Goal: Task Accomplishment & Management: Use online tool/utility

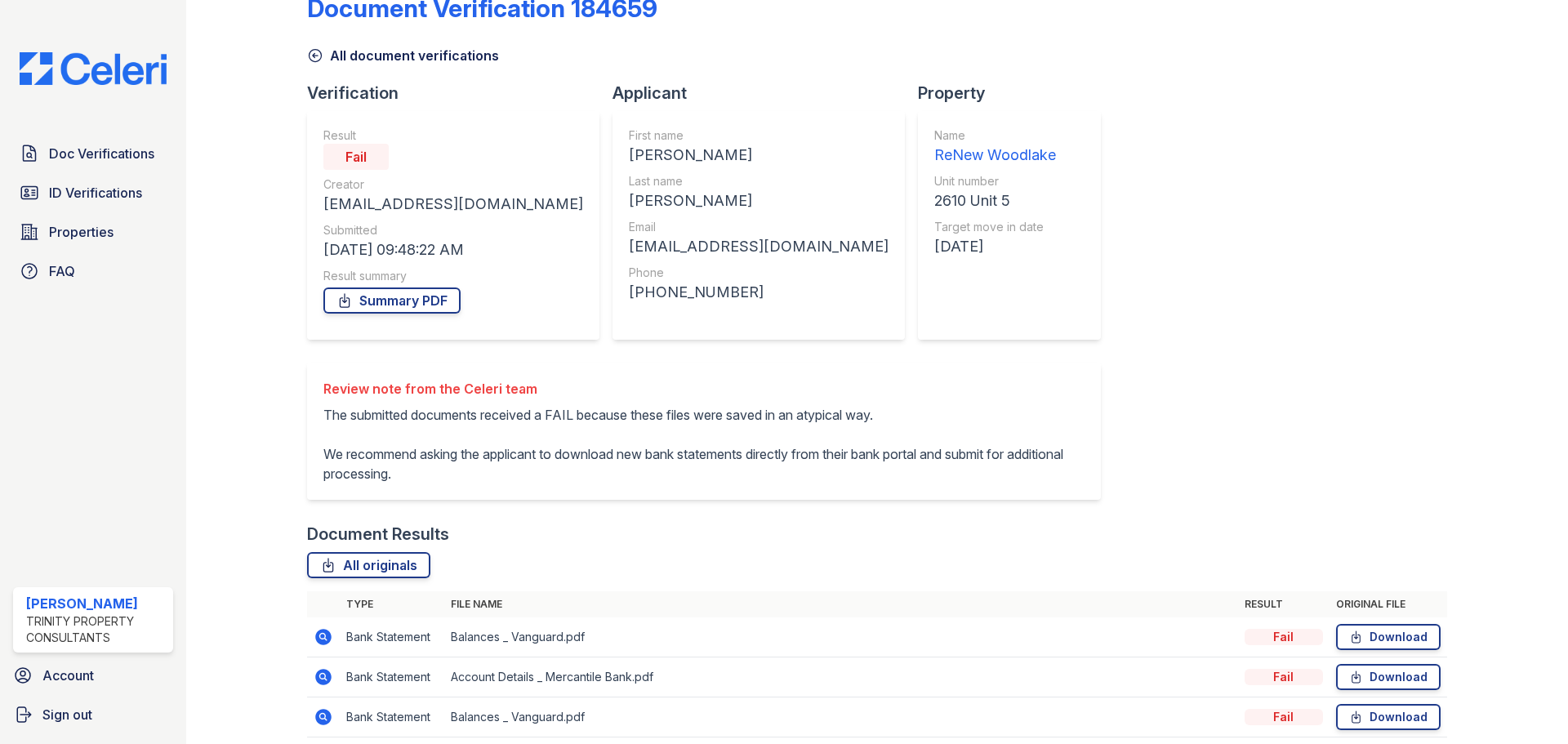
scroll to position [105, 0]
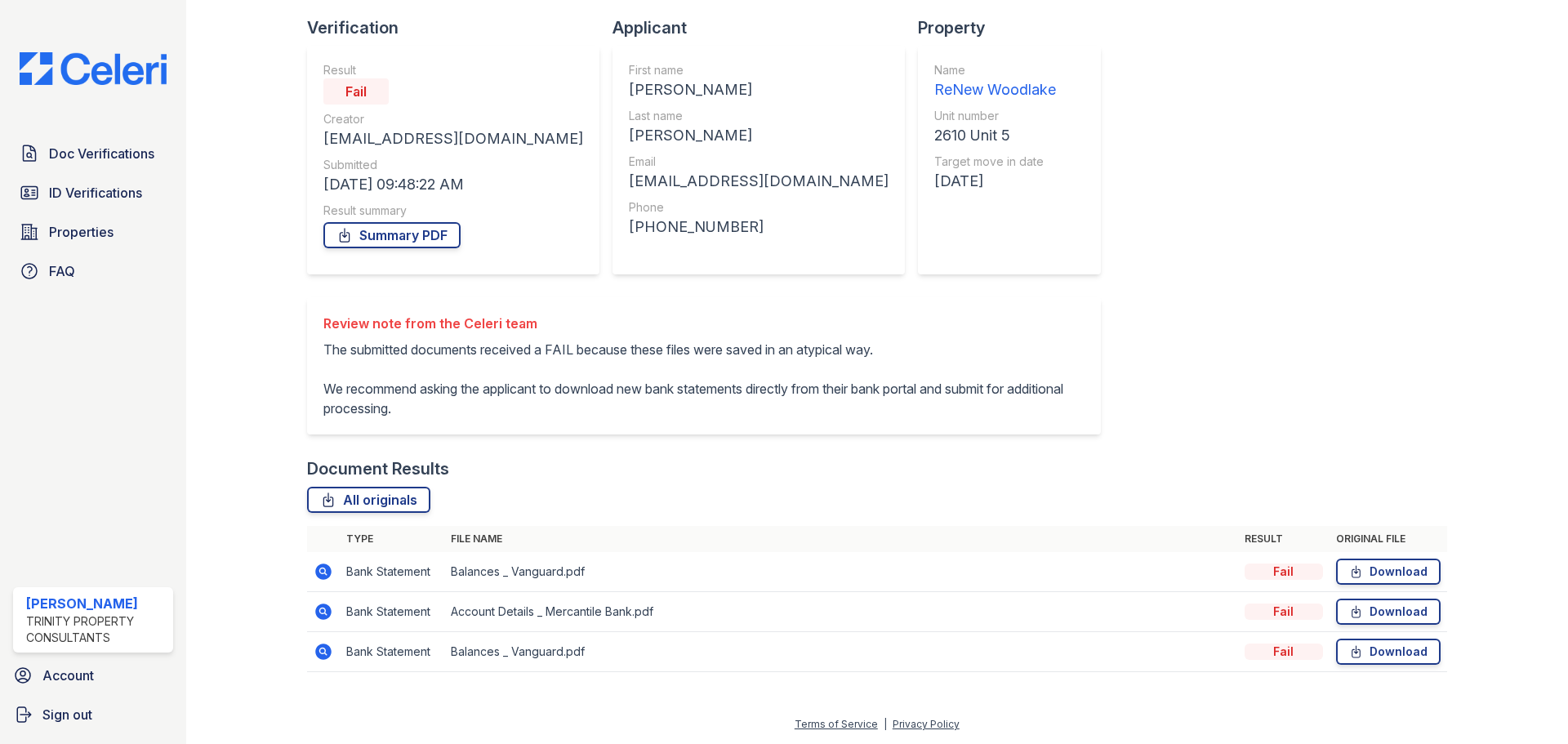
click at [325, 576] on icon at bounding box center [324, 571] width 17 height 17
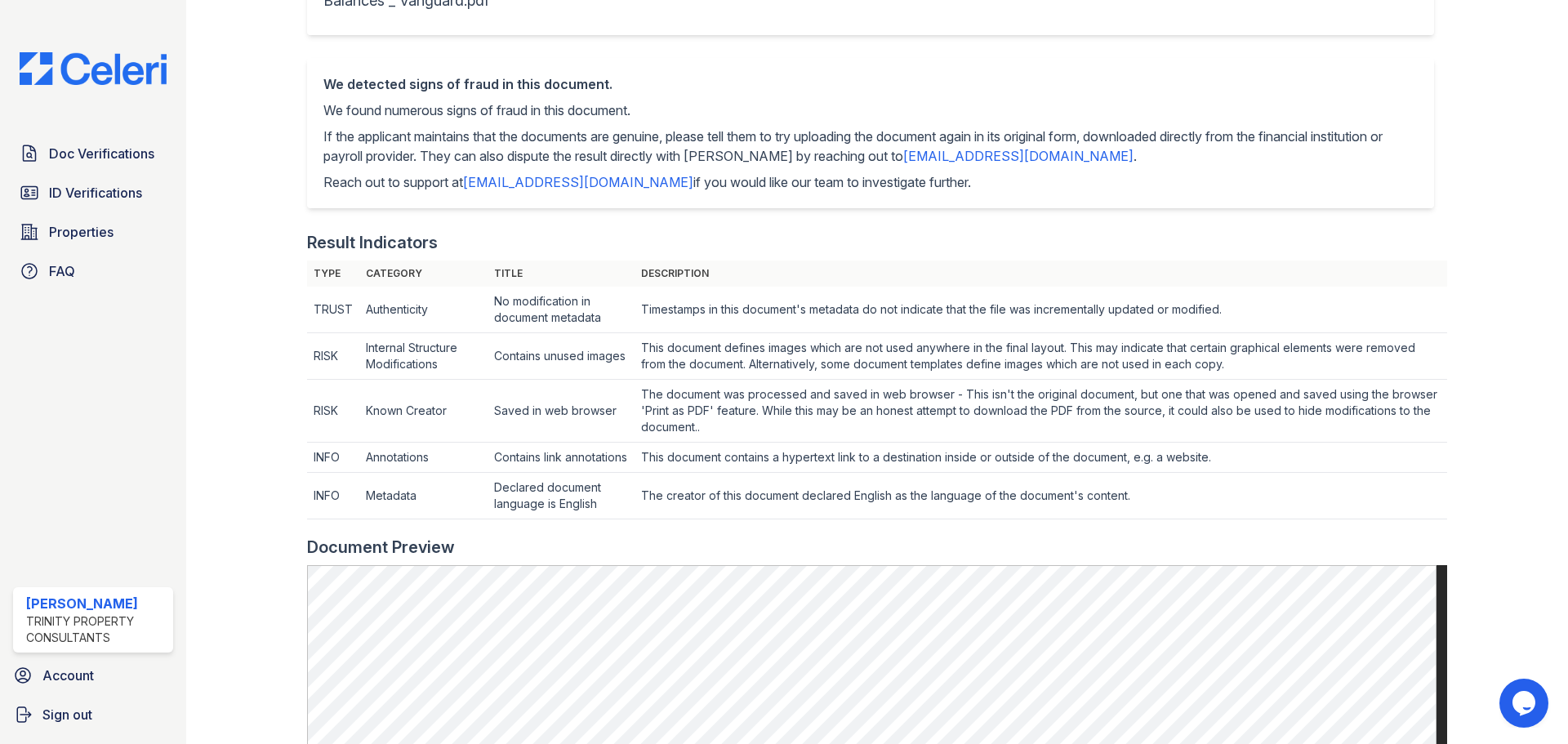
scroll to position [326, 0]
click at [98, 228] on span "Properties" at bounding box center [81, 232] width 64 height 20
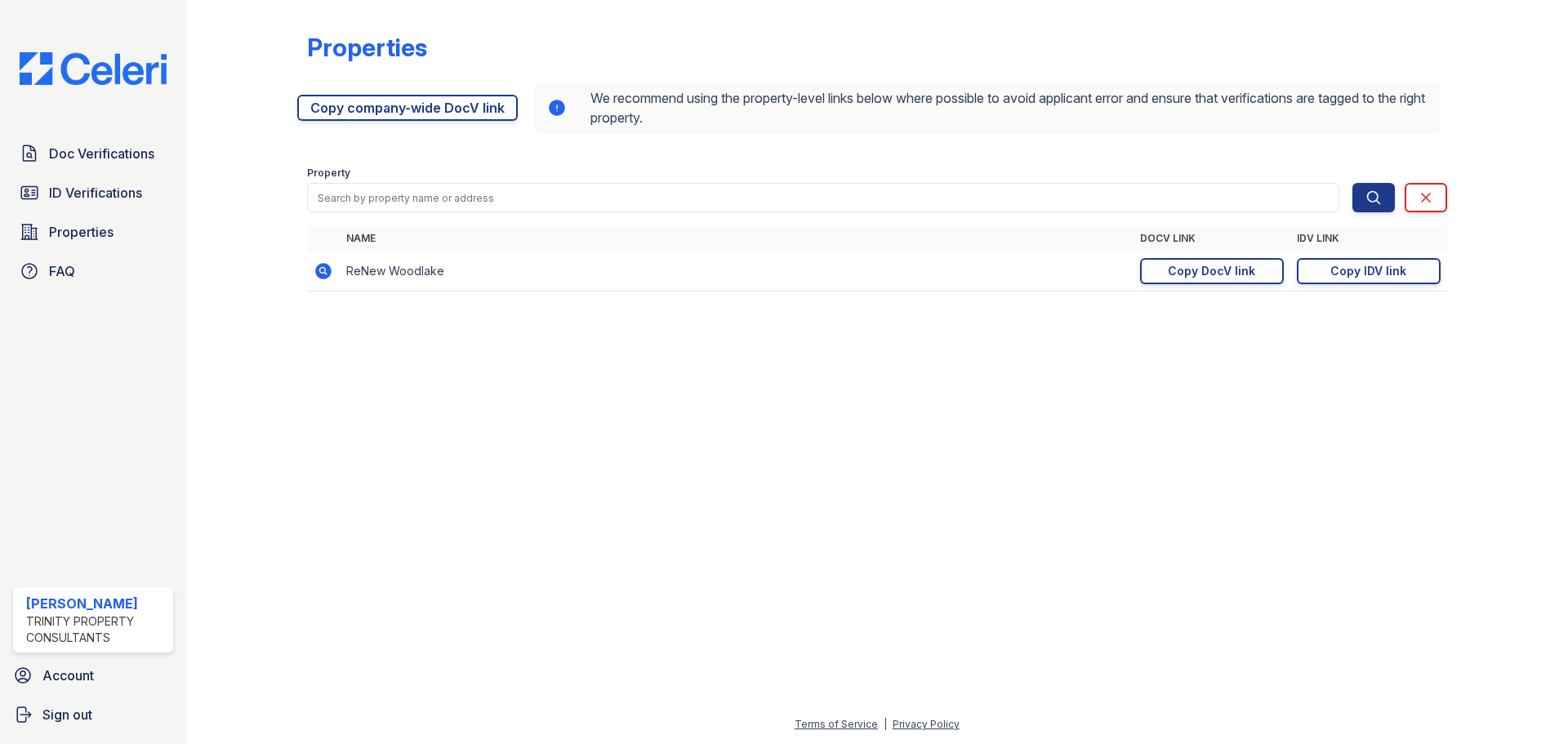
click at [1238, 287] on td "https://app.getceleri.com/69704de8-ca37-42f4-9dcc-7301c71ed4a0/submit Copy DocV…" at bounding box center [1212, 271] width 157 height 40
click at [1228, 275] on div "Copy DocV link" at bounding box center [1212, 271] width 88 height 17
click at [101, 153] on span "Doc Verifications" at bounding box center [102, 154] width 106 height 20
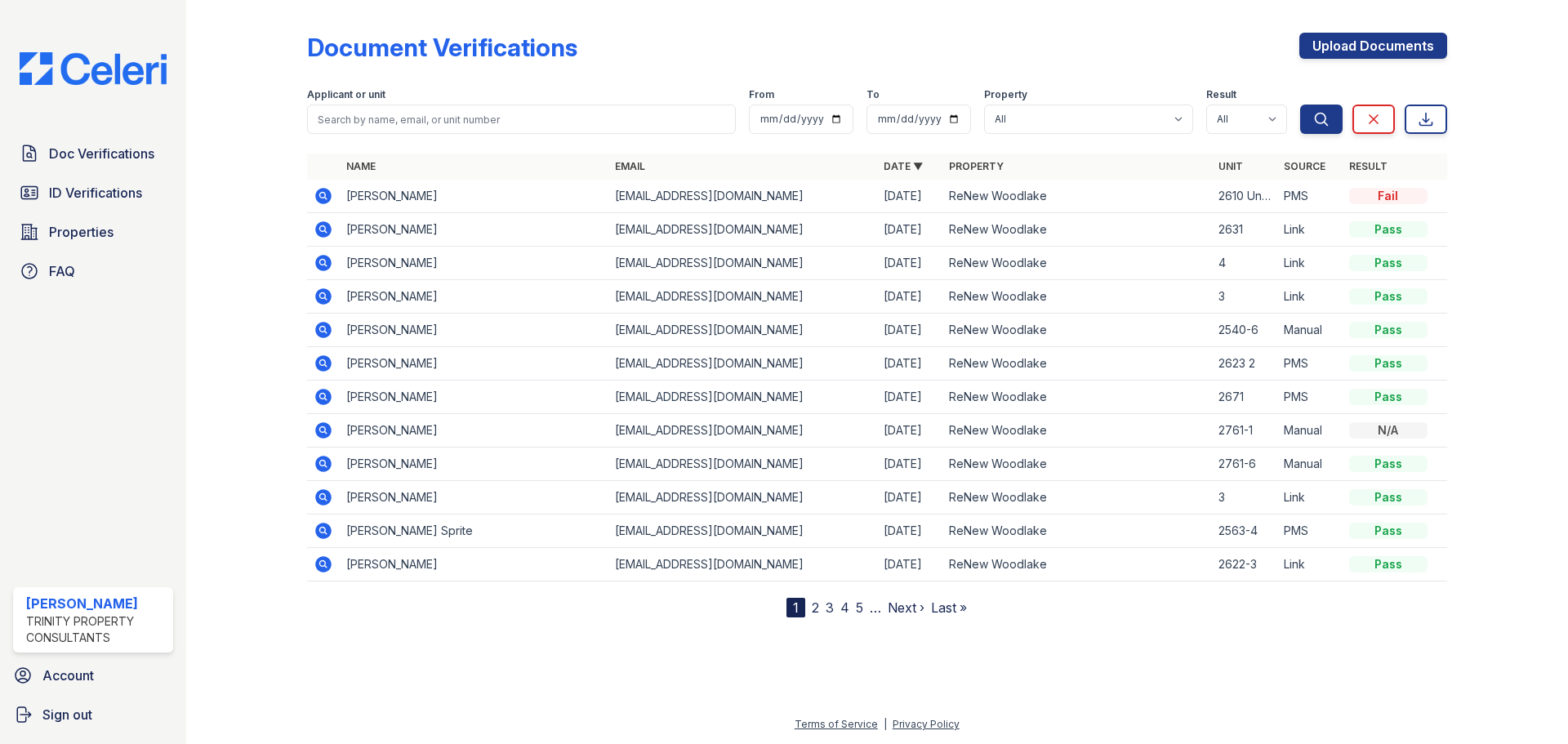
click at [320, 194] on icon at bounding box center [324, 196] width 20 height 20
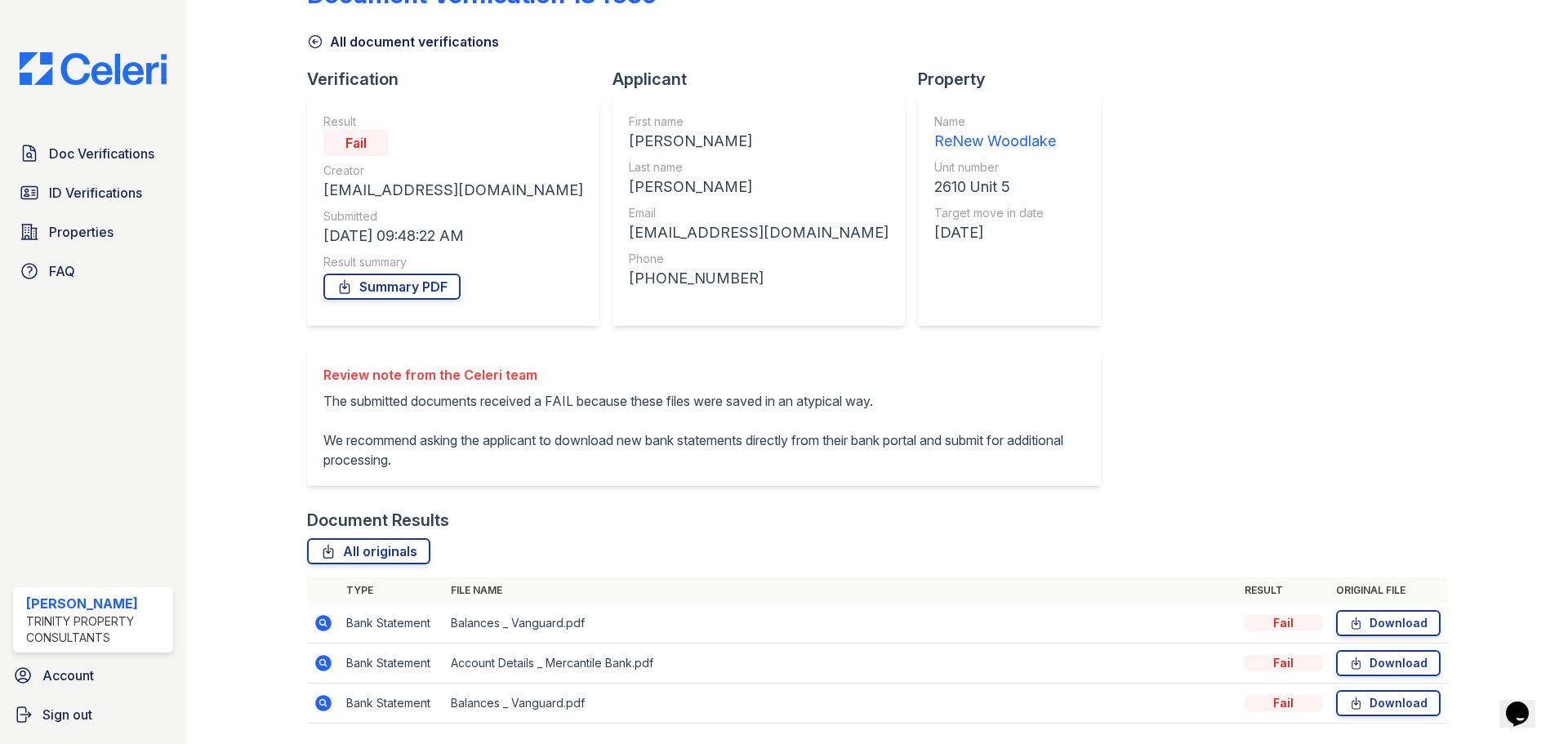
scroll to position [82, 0]
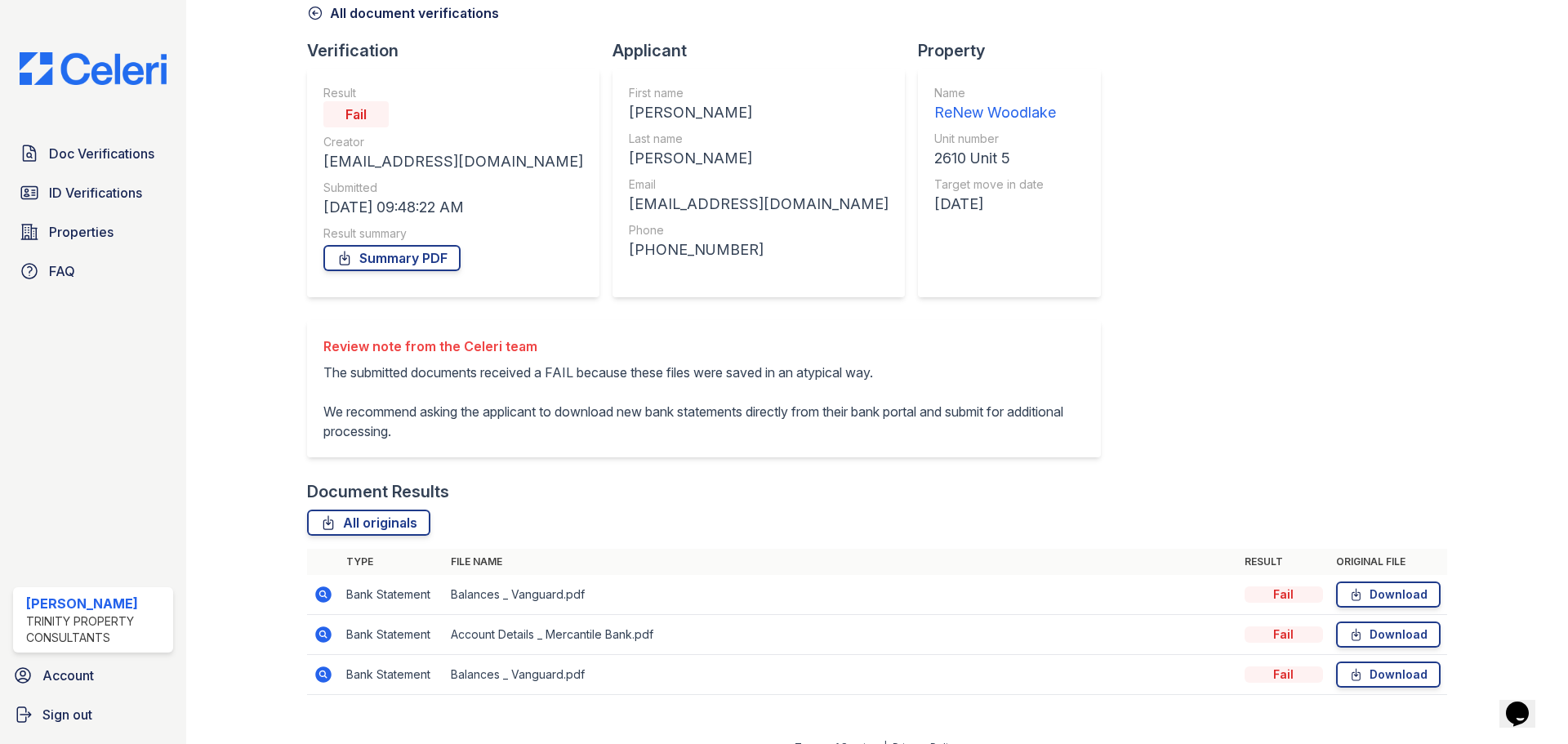
click at [333, 597] on td at bounding box center [324, 595] width 33 height 40
click at [329, 597] on icon at bounding box center [324, 595] width 17 height 17
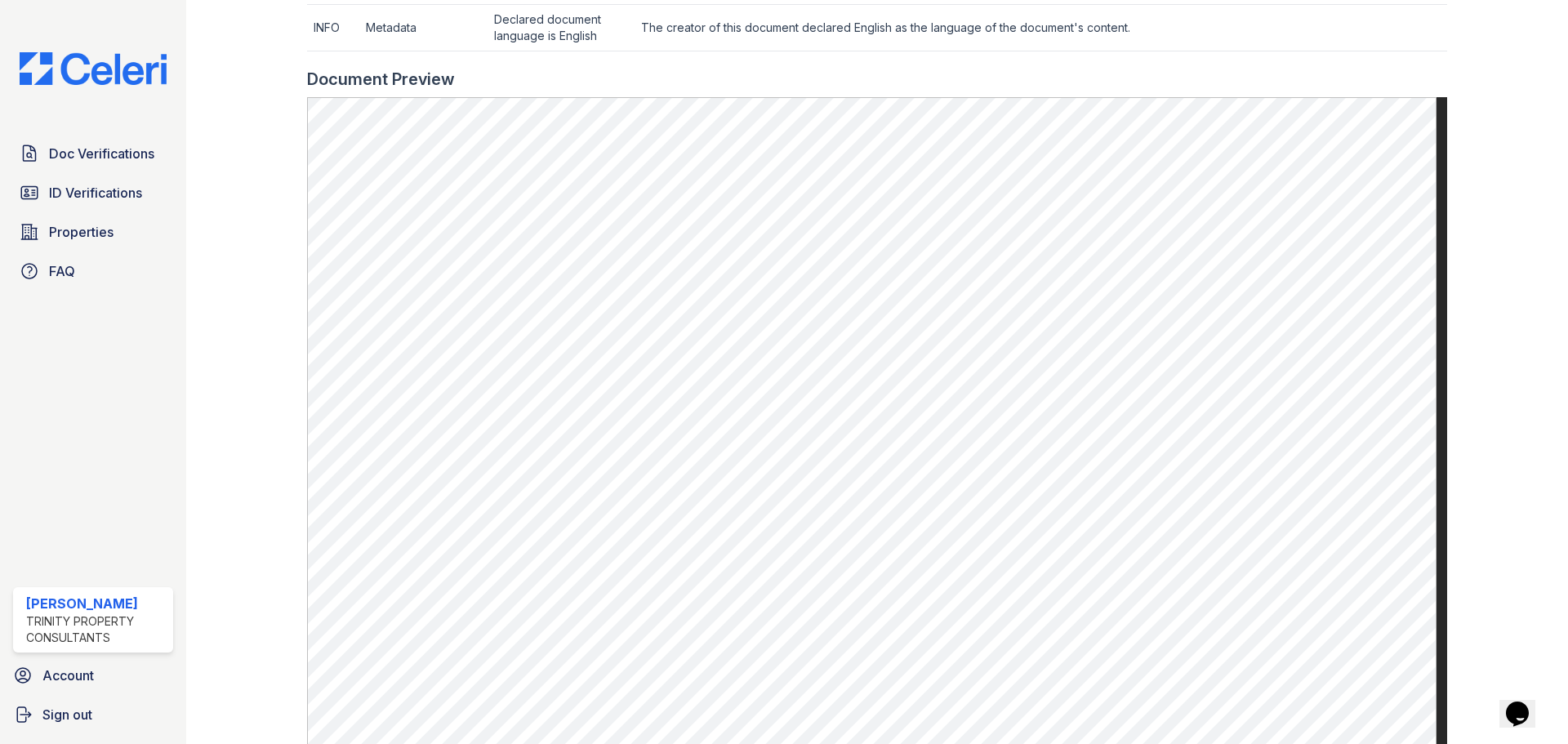
scroll to position [817, 0]
